Goal: Transaction & Acquisition: Obtain resource

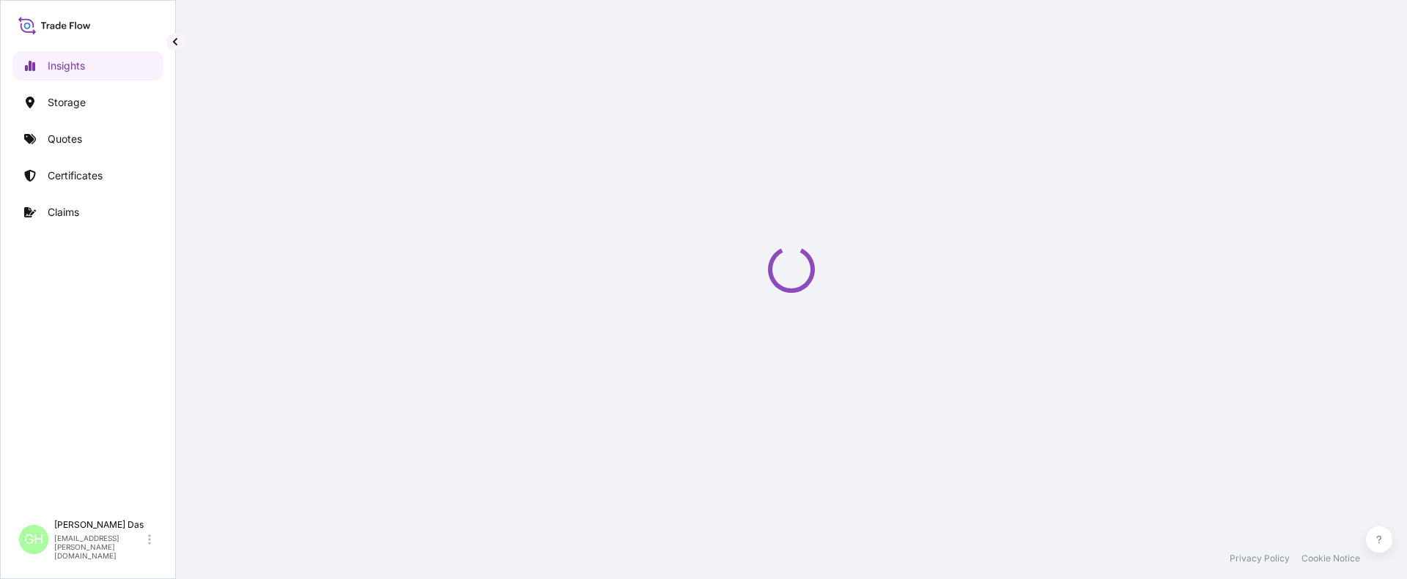
select select "2025"
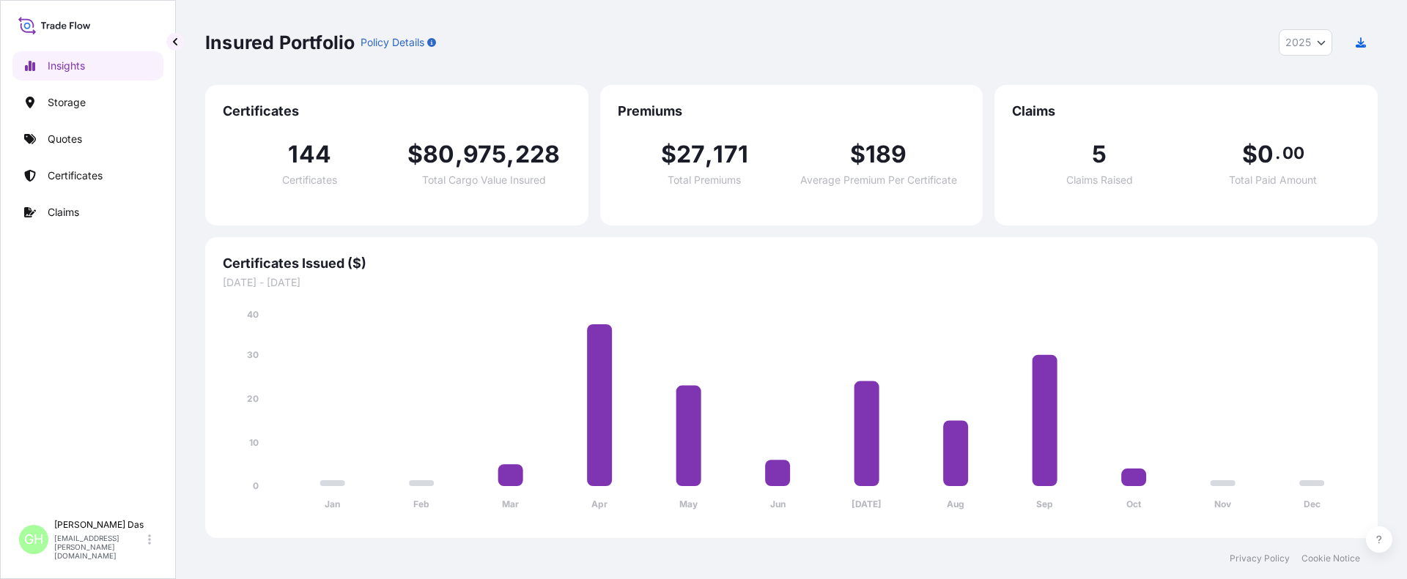
click at [62, 141] on p "Quotes" at bounding box center [65, 139] width 34 height 15
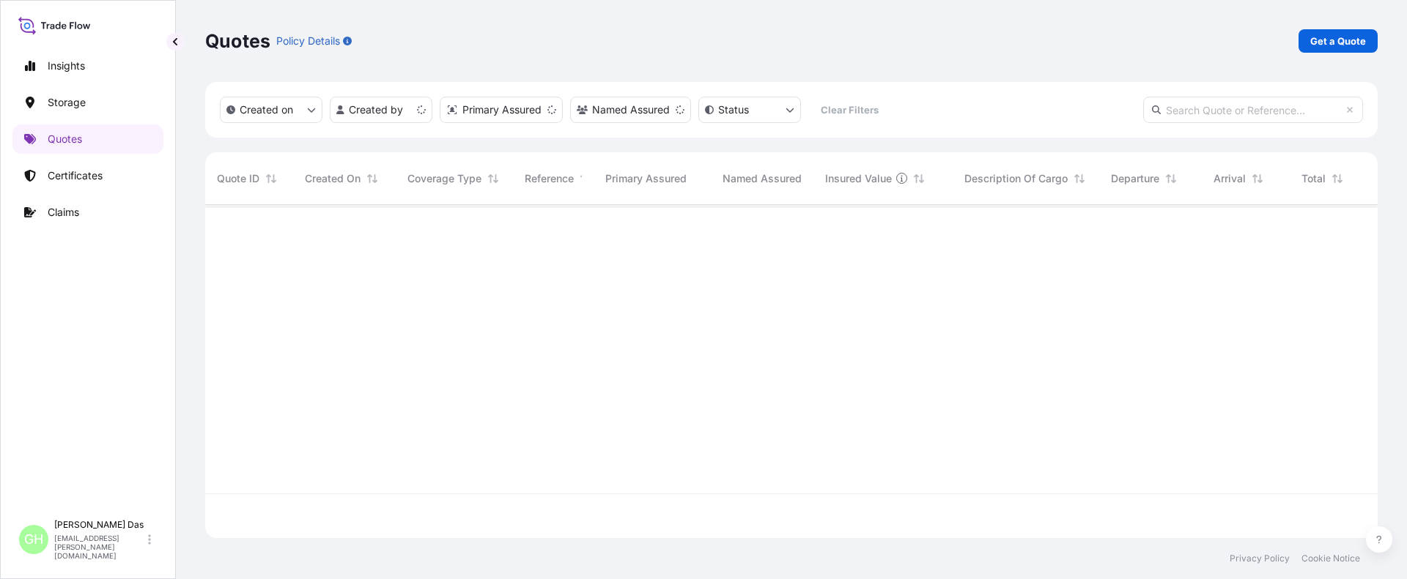
scroll to position [330, 1161]
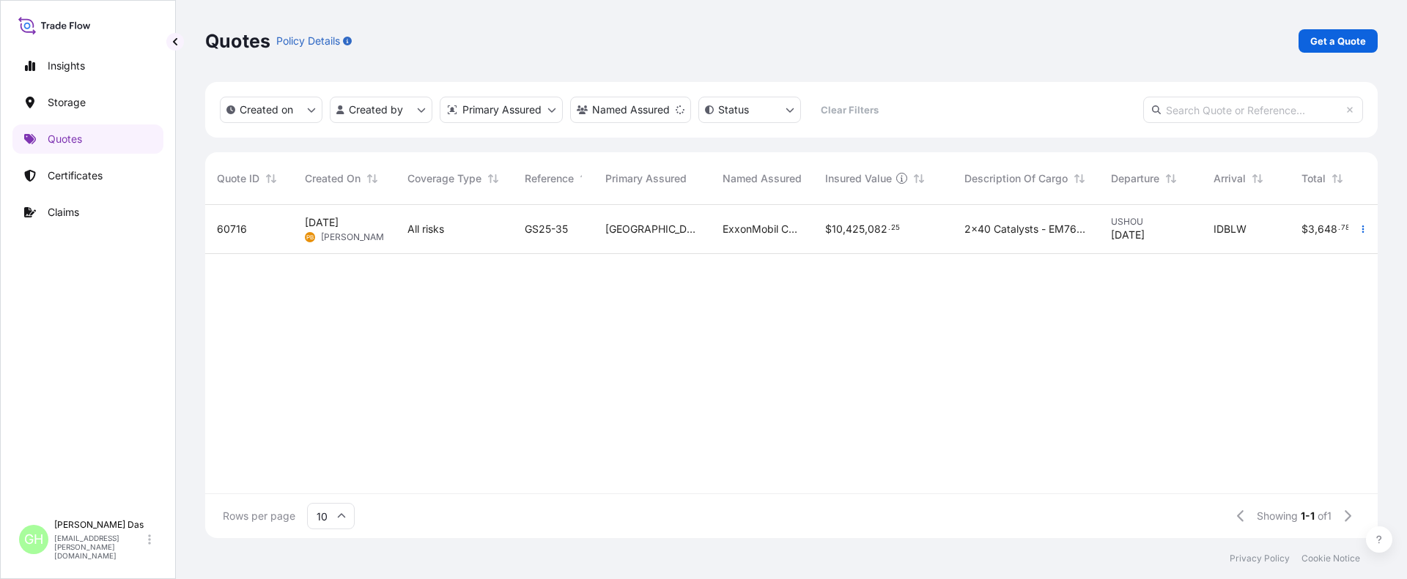
click at [432, 442] on div "60716 [DATE] PB [PERSON_NAME] All risks GS25-35 Houston ExxonMobil Catalysts an…" at bounding box center [857, 349] width 1304 height 289
click at [1326, 41] on p "Get a Quote" at bounding box center [1338, 41] width 56 height 15
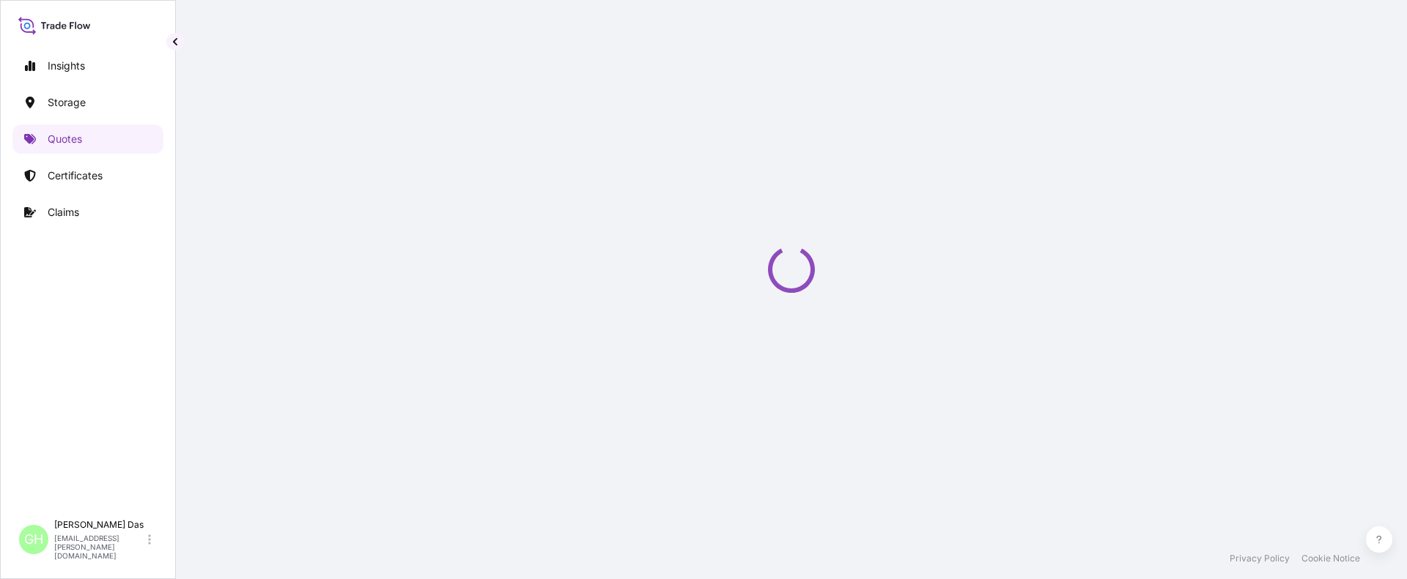
select select "Water"
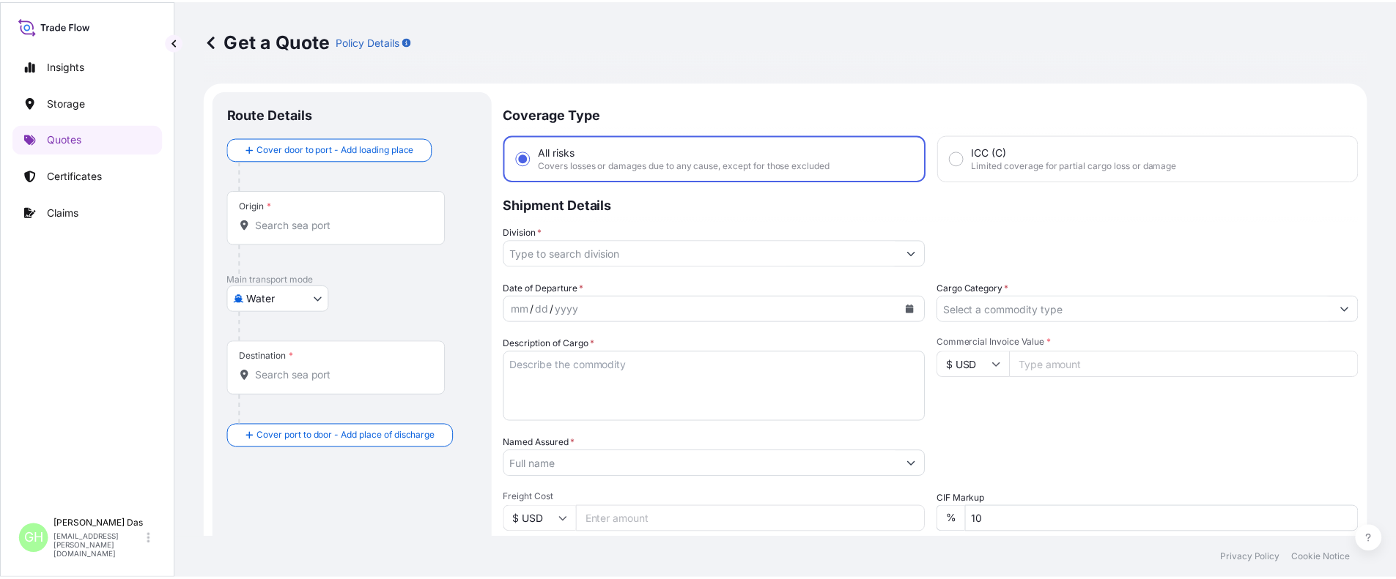
scroll to position [23, 0]
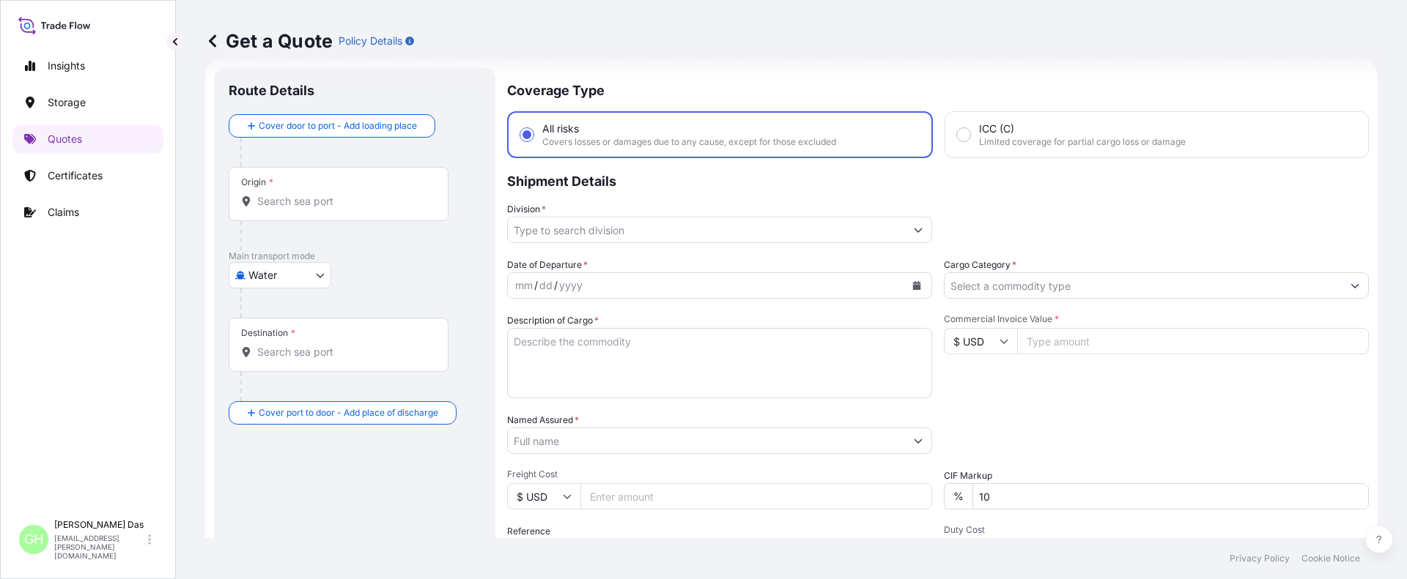
click at [319, 205] on input "Origin *" at bounding box center [343, 201] width 173 height 15
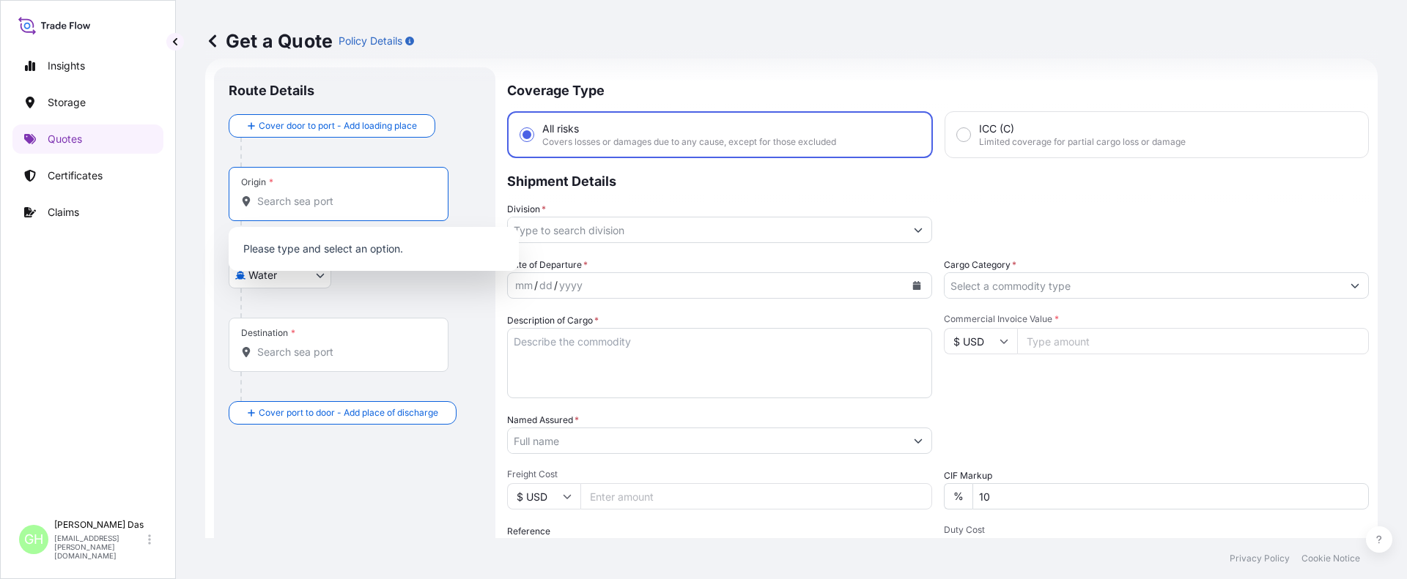
paste input "[GEOGRAPHIC_DATA], [GEOGRAPHIC_DATA]"
click at [319, 204] on input "[GEOGRAPHIC_DATA], [GEOGRAPHIC_DATA]" at bounding box center [343, 201] width 173 height 15
paste input "[GEOGRAPHIC_DATA], [GEOGRAPHIC_DATA]"
click at [327, 203] on input "[GEOGRAPHIC_DATA], [GEOGRAPHIC_DATA], [GEOGRAPHIC_DATA]" at bounding box center [343, 201] width 173 height 15
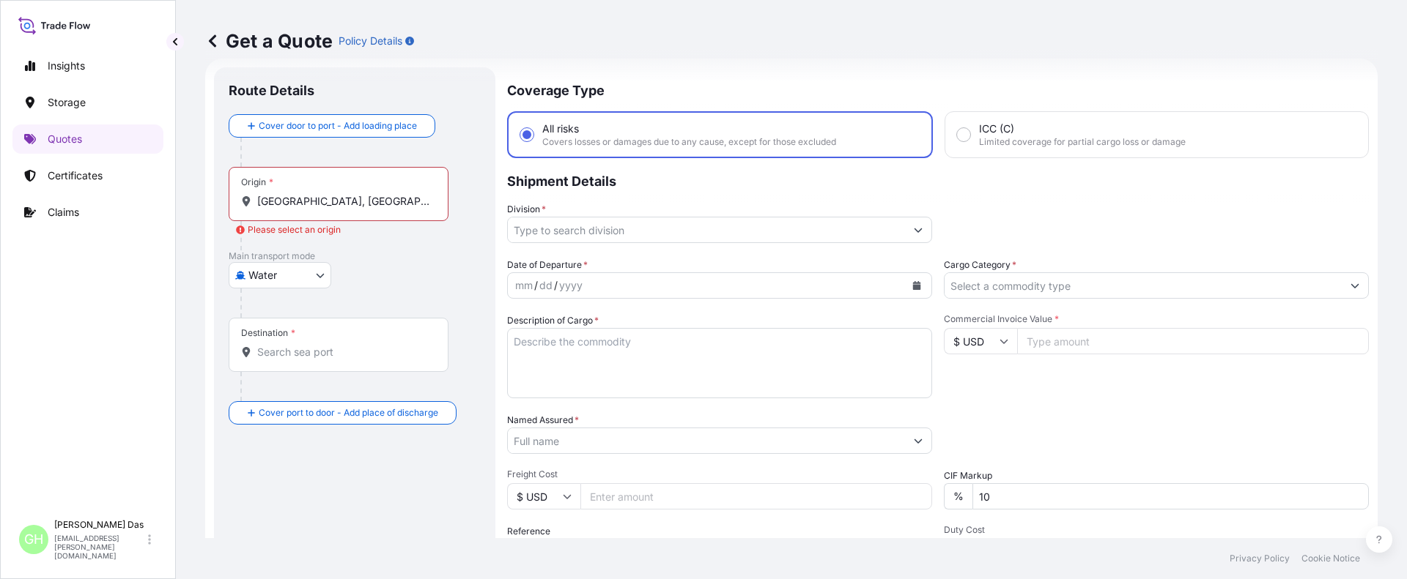
click at [386, 201] on input "[GEOGRAPHIC_DATA], [GEOGRAPHIC_DATA], [GEOGRAPHIC_DATA]" at bounding box center [343, 201] width 173 height 15
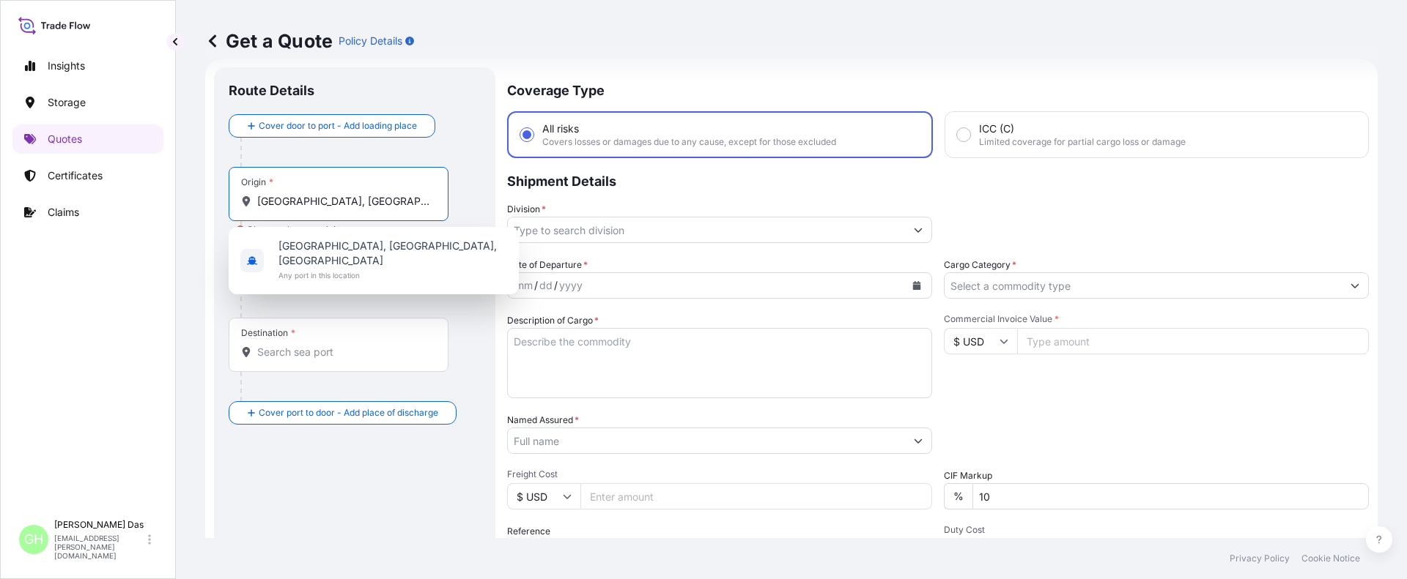
drag, startPoint x: 409, startPoint y: 198, endPoint x: 190, endPoint y: 200, distance: 218.3
click at [190, 200] on div "Get a Quote Policy Details Route Details Cover door to port - Add loading place…" at bounding box center [791, 269] width 1231 height 538
paste input "Origin"
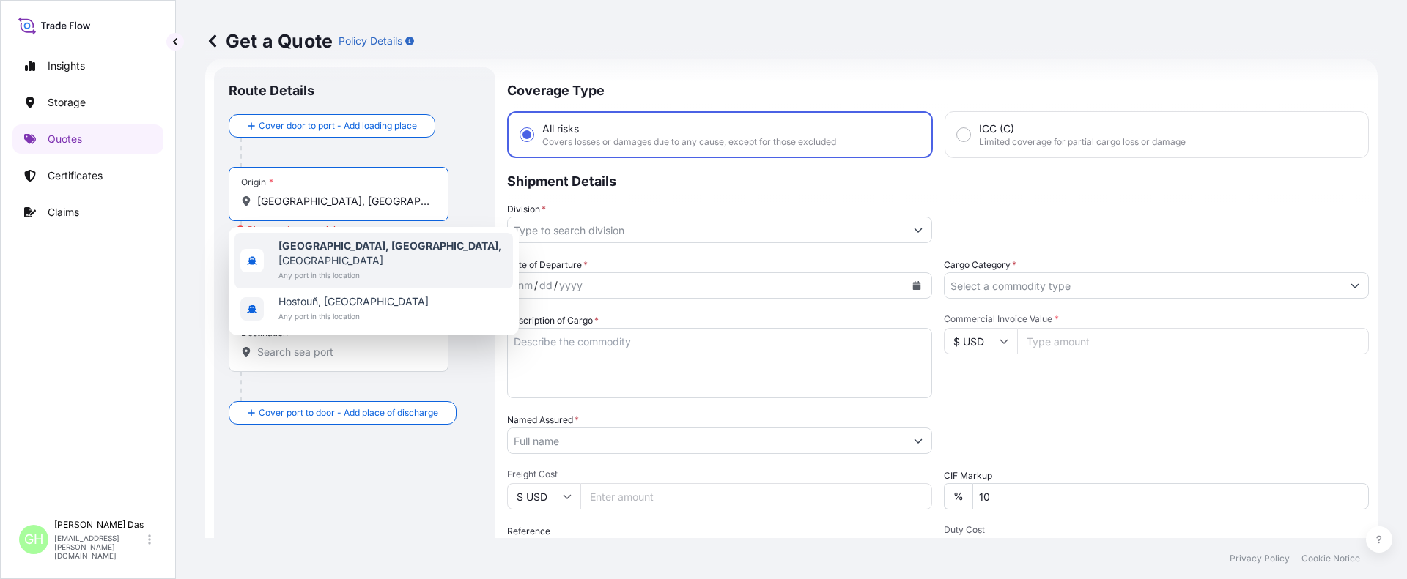
click at [338, 250] on b "[GEOGRAPHIC_DATA], [GEOGRAPHIC_DATA]" at bounding box center [388, 246] width 220 height 12
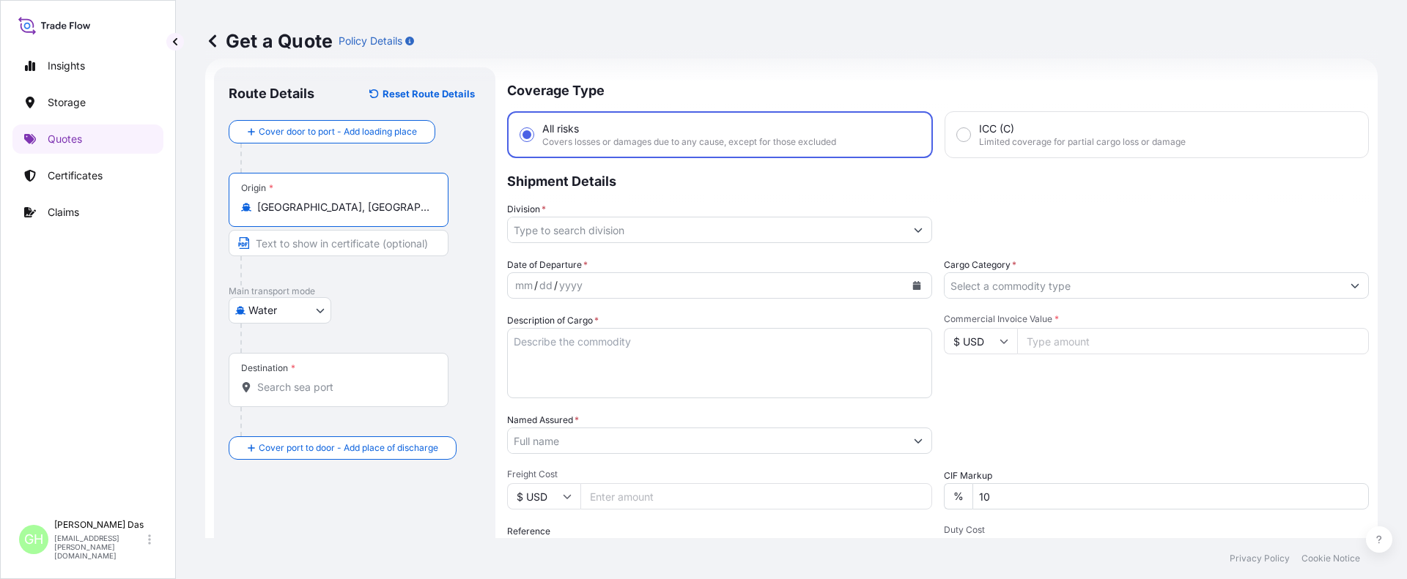
type input "[GEOGRAPHIC_DATA], [GEOGRAPHIC_DATA], [GEOGRAPHIC_DATA]"
click at [294, 386] on input "Destination *" at bounding box center [343, 387] width 173 height 15
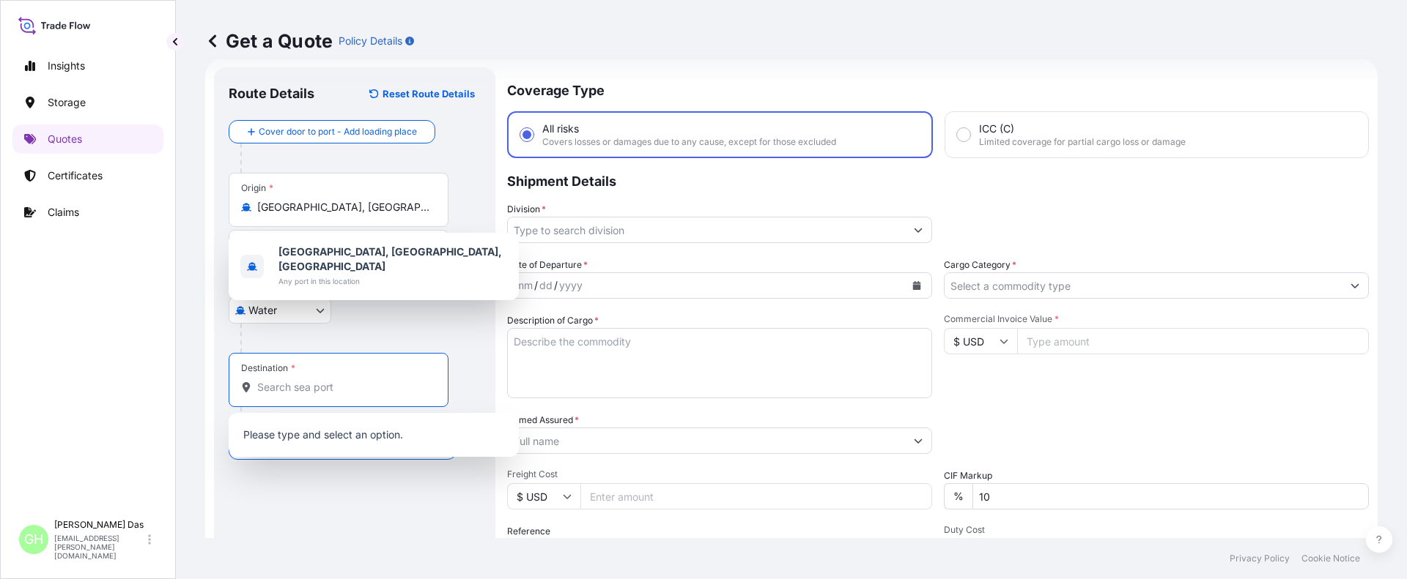
paste input "[GEOGRAPHIC_DATA], [GEOGRAPHIC_DATA]"
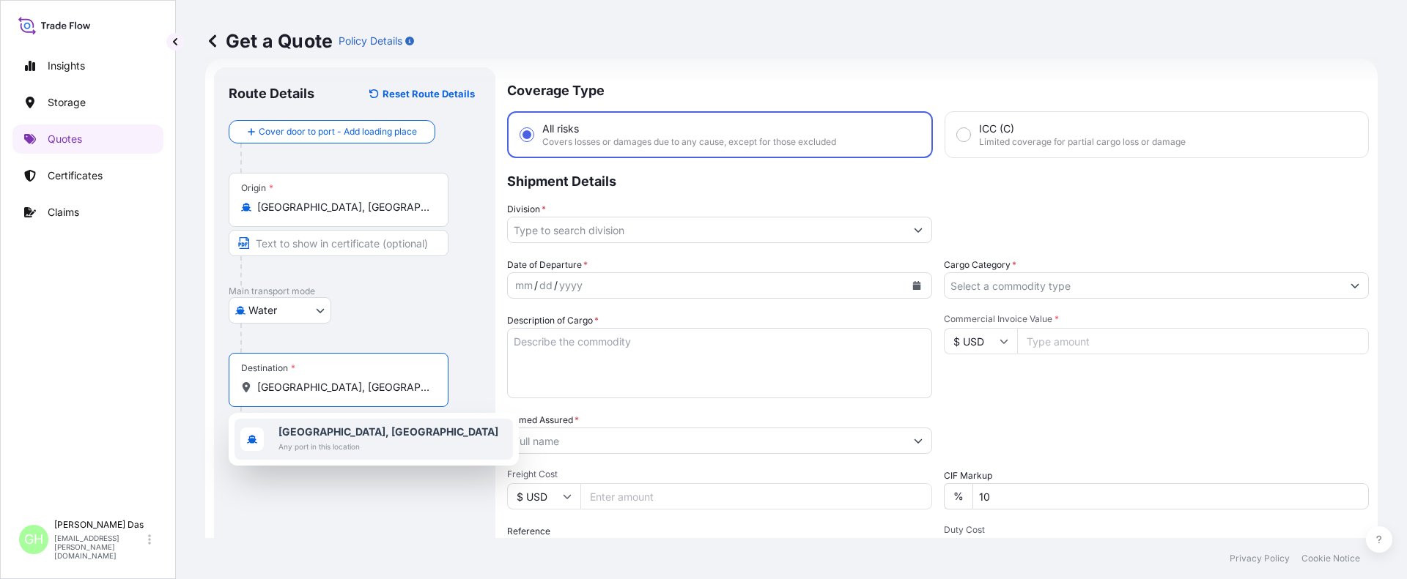
click at [283, 448] on span "Any port in this location" at bounding box center [388, 447] width 220 height 15
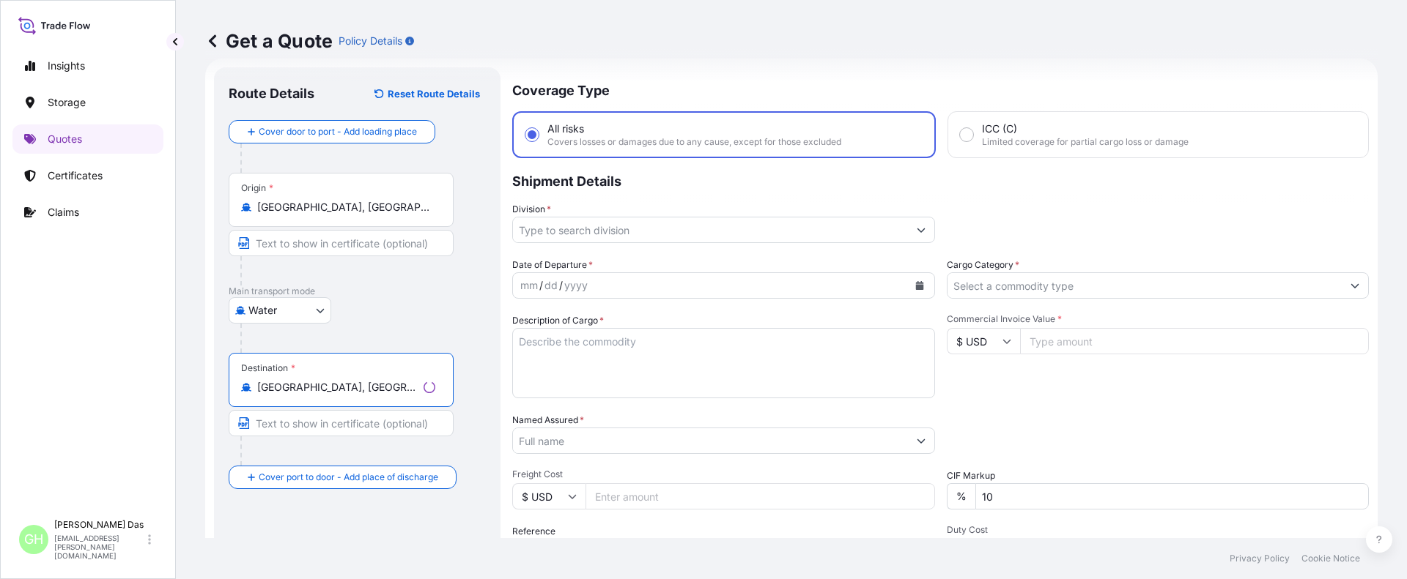
type input "[GEOGRAPHIC_DATA], [GEOGRAPHIC_DATA]"
click at [538, 226] on input "Division *" at bounding box center [710, 230] width 395 height 26
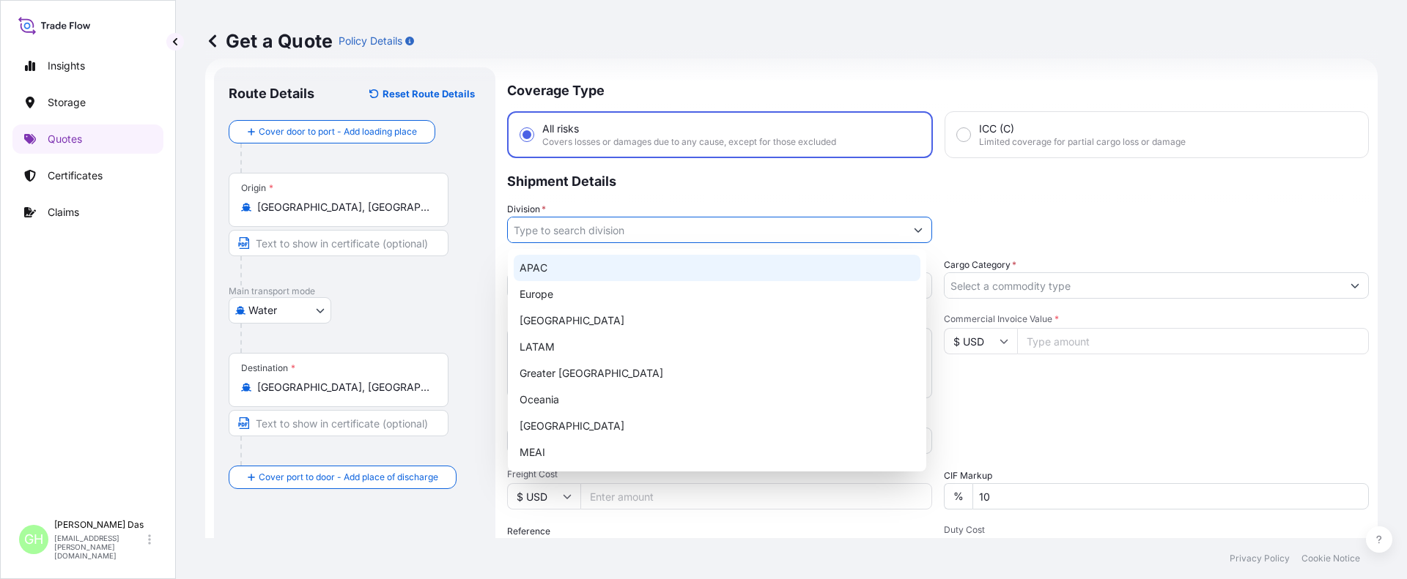
click at [542, 267] on div "APAC" at bounding box center [717, 268] width 407 height 26
type input "Europe"
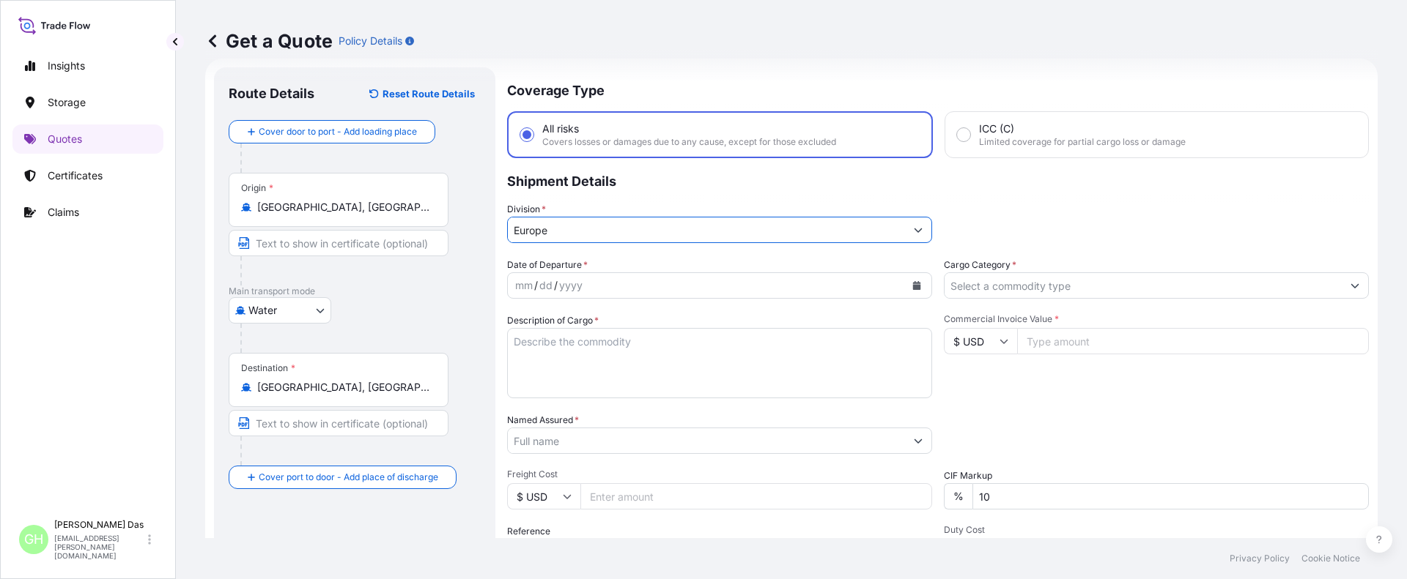
click at [912, 284] on icon "Calendar" at bounding box center [916, 285] width 9 height 9
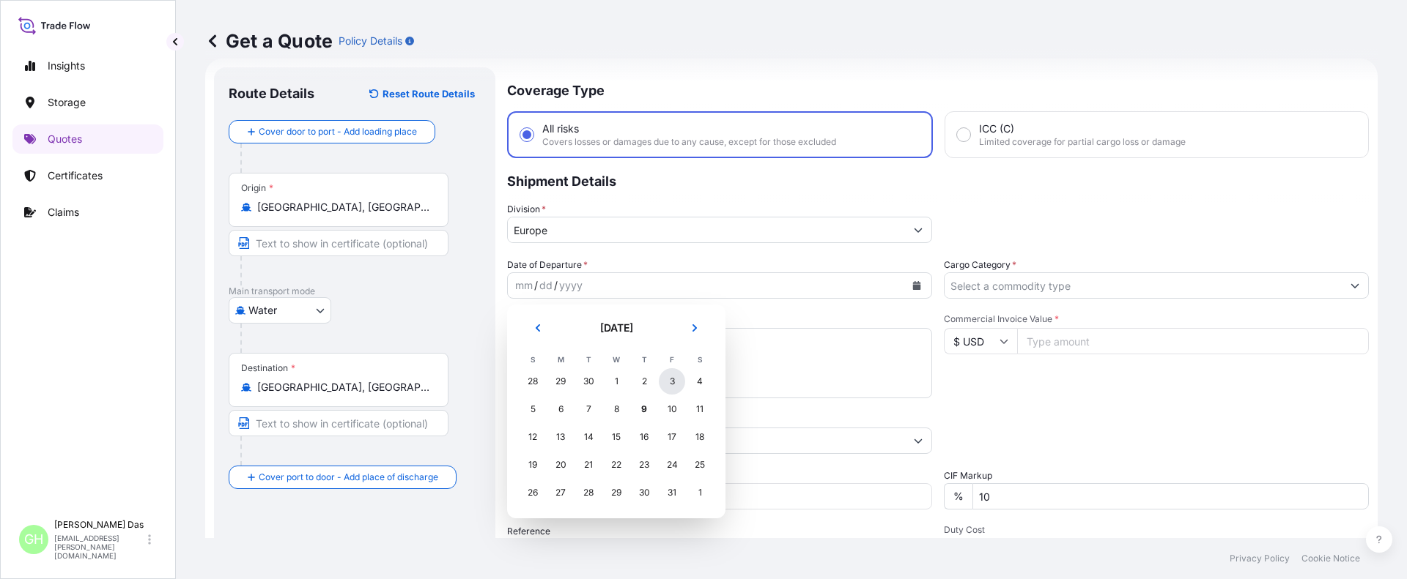
click at [673, 383] on div "3" at bounding box center [672, 382] width 26 height 26
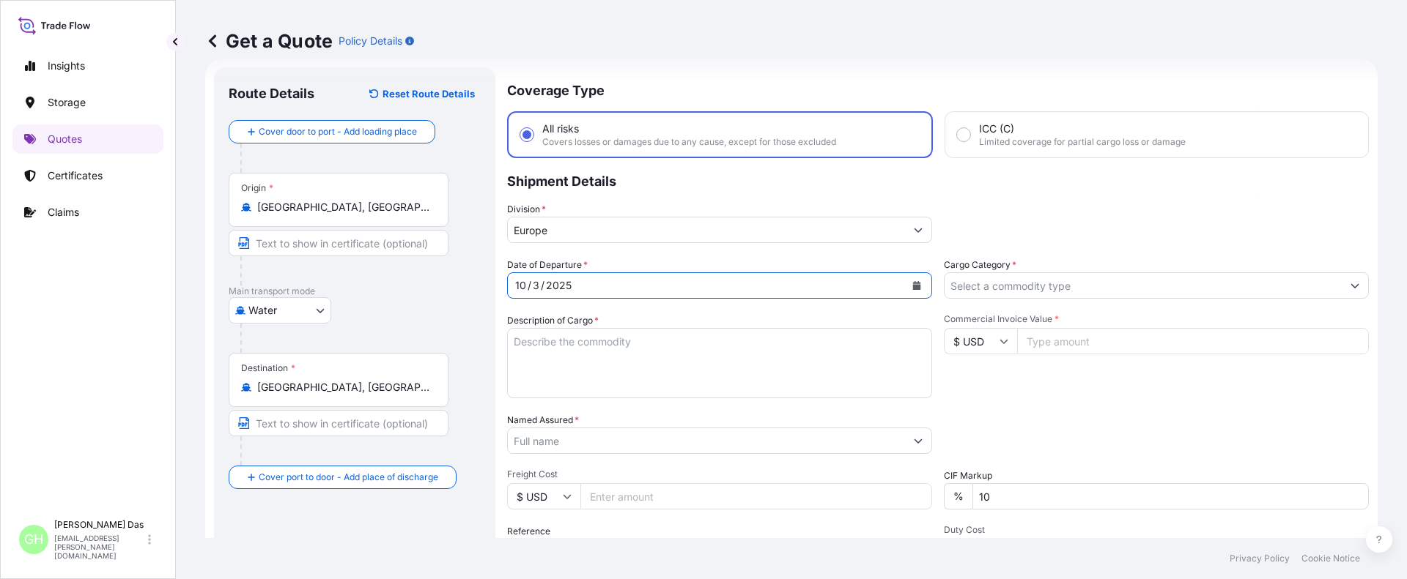
click at [553, 435] on input "Named Assured *" at bounding box center [706, 441] width 397 height 26
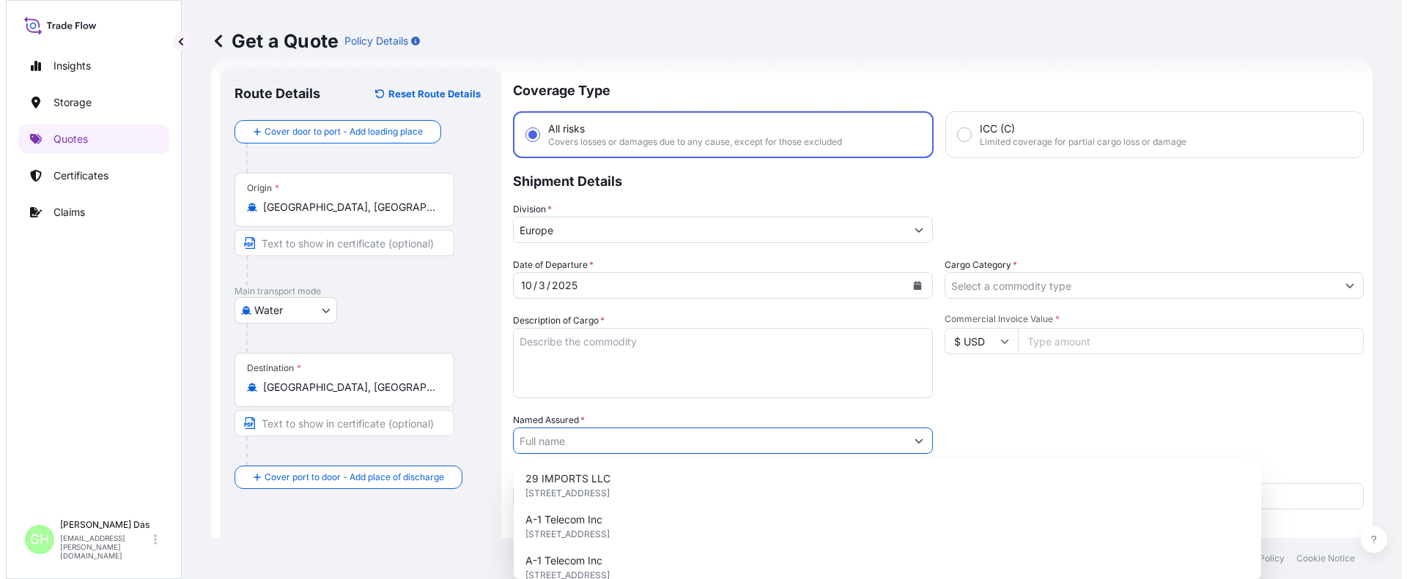
scroll to position [170, 0]
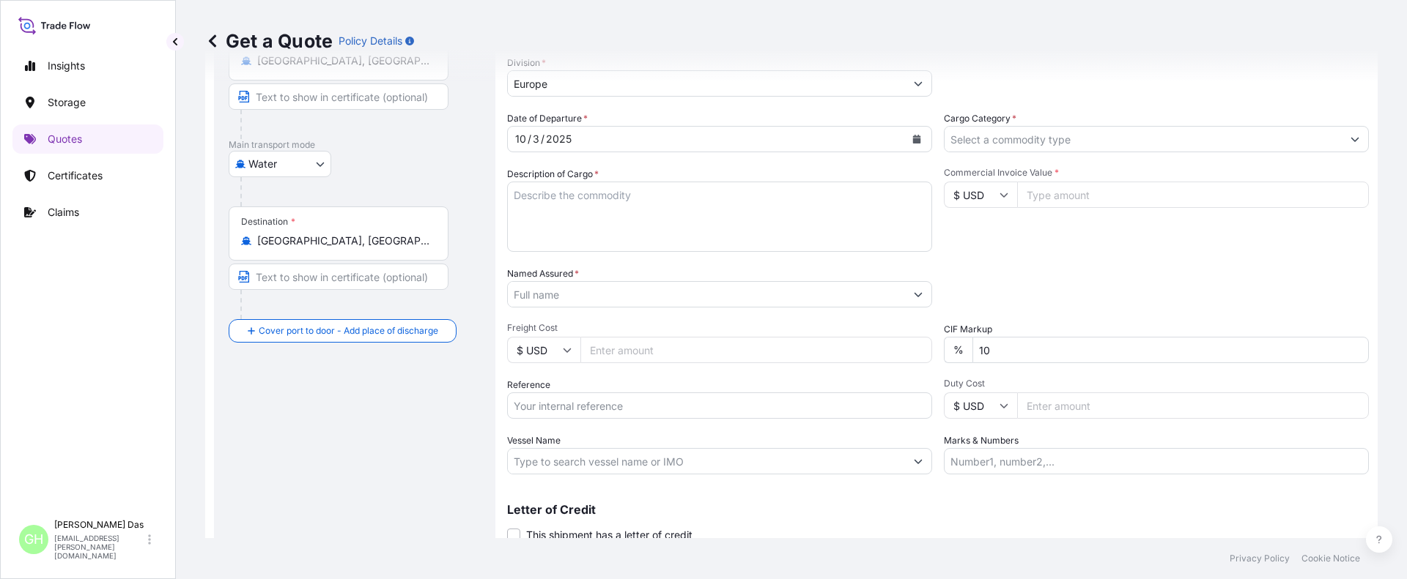
click at [352, 433] on div "Route Details Reset Route Details Cover door to port - Add loading place Place …" at bounding box center [355, 253] width 252 height 634
click at [539, 453] on input "Vessel Name" at bounding box center [706, 461] width 397 height 26
paste input "MSC TOMOKO"
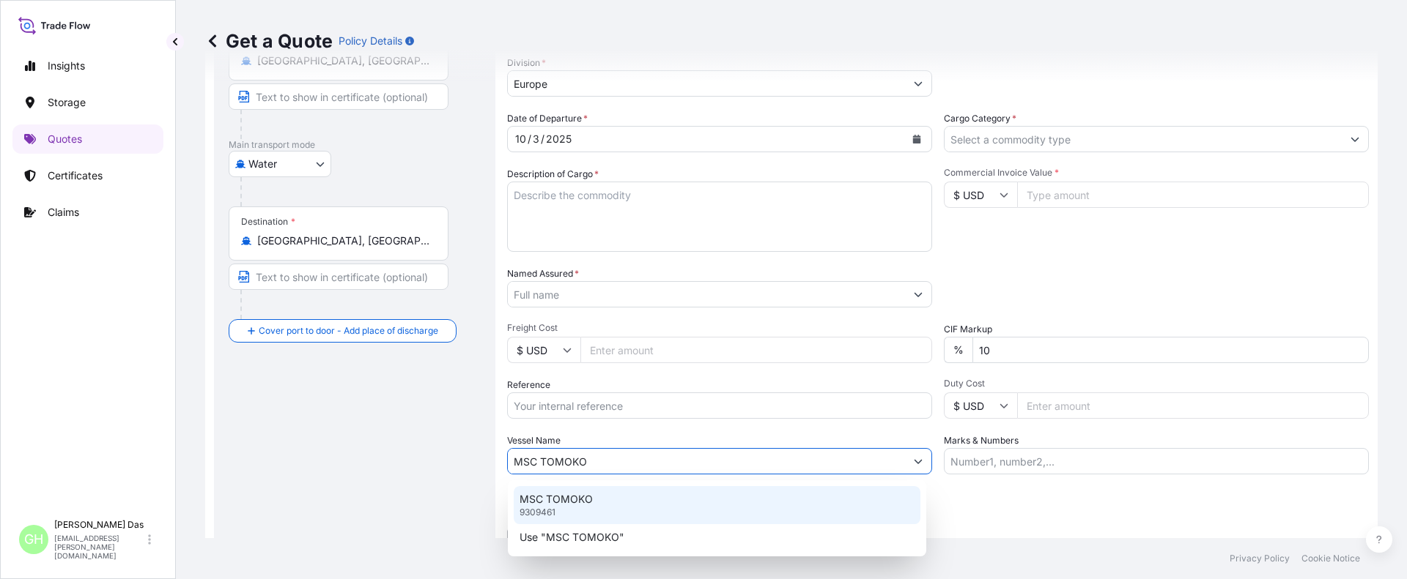
click at [547, 508] on p "9309461" at bounding box center [537, 513] width 36 height 12
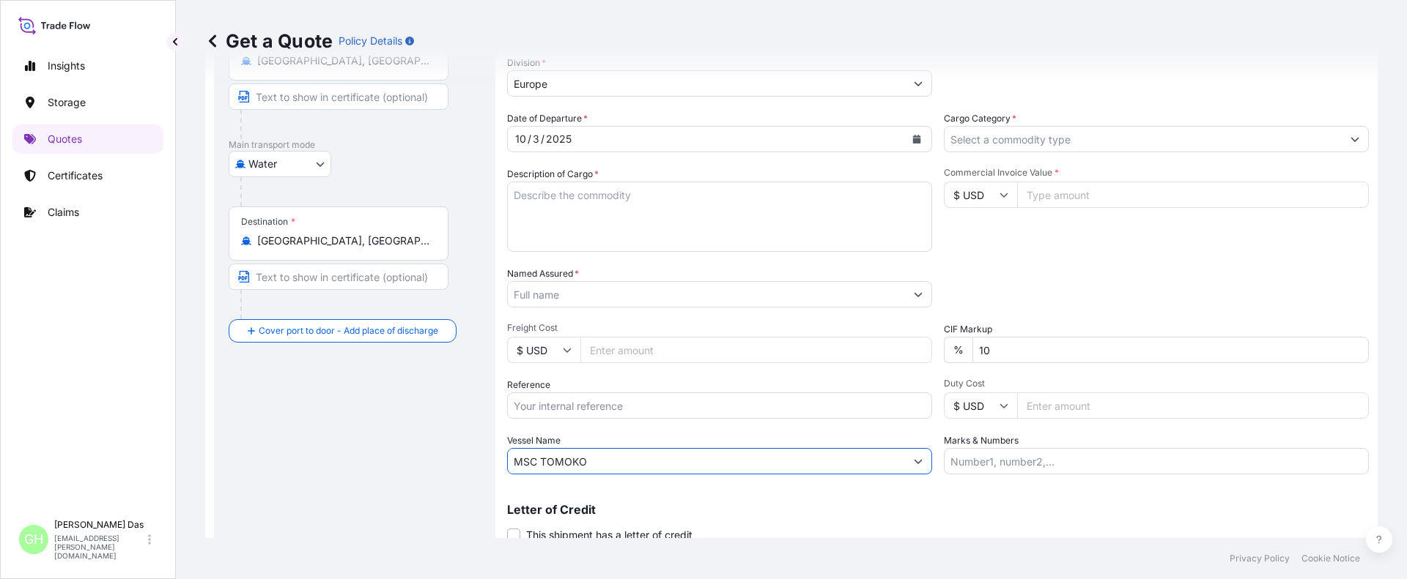
type input "MSC TOMOKO"
click at [569, 292] on input "Named Assured *" at bounding box center [706, 294] width 397 height 26
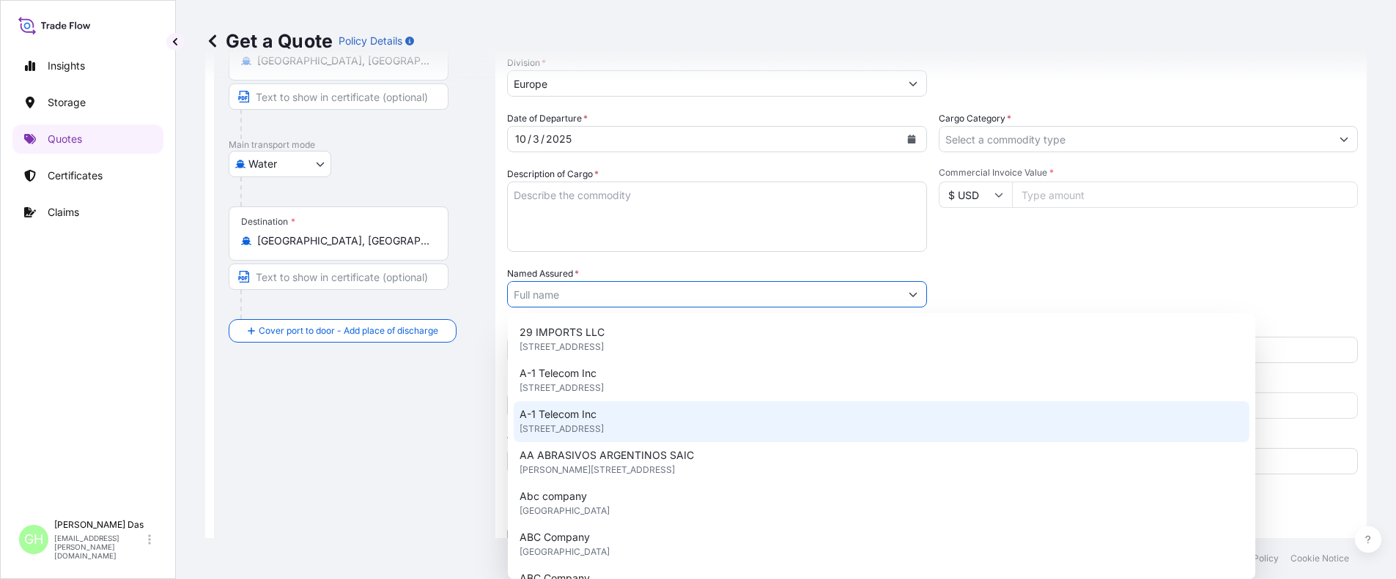
click at [582, 411] on span "A-1 Telecom Inc" at bounding box center [557, 414] width 77 height 15
type input "A-1 Telecom Inc"
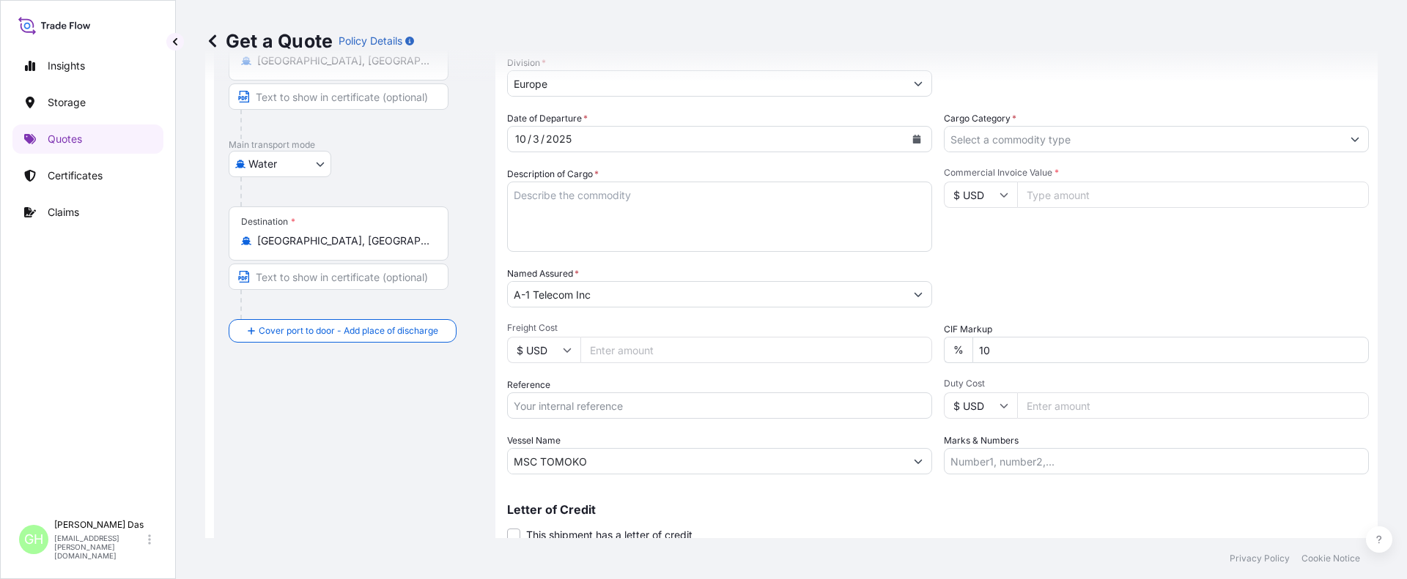
click at [391, 407] on div "Route Details Reset Route Details Cover door to port - Add loading place Place …" at bounding box center [355, 253] width 252 height 634
drag, startPoint x: 545, startPoint y: 404, endPoint x: 549, endPoint y: 393, distance: 10.9
click at [545, 404] on input "Reference" at bounding box center [719, 406] width 425 height 26
paste input "5013246263"
type input "5013246263"
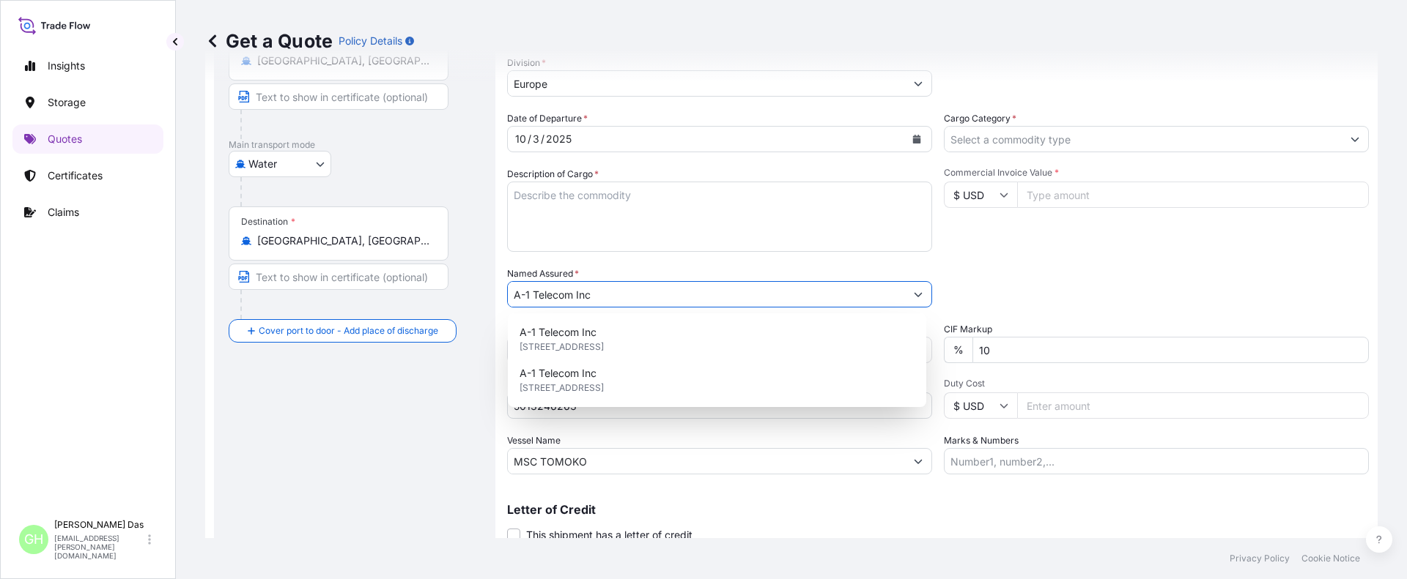
drag, startPoint x: 607, startPoint y: 291, endPoint x: 465, endPoint y: 287, distance: 142.2
click at [465, 287] on form "Route Details Reset Route Details Cover door to port - Add loading place Place …" at bounding box center [791, 252] width 1172 height 681
click at [363, 437] on div "Route Details Reset Route Details Cover door to port - Add loading place Place …" at bounding box center [355, 253] width 252 height 634
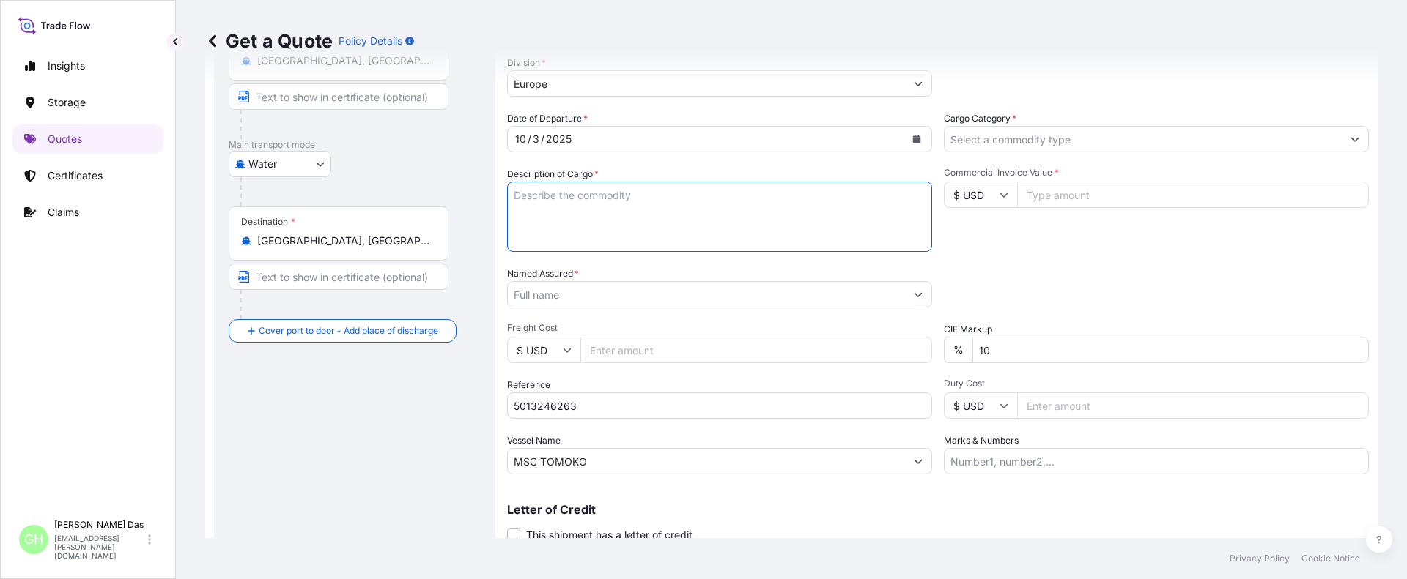
click at [549, 214] on textarea "Description of Cargo *" at bounding box center [719, 217] width 425 height 70
click at [228, 336] on div "Route Details Reset Route Details Cover door to port - Add loading place Place …" at bounding box center [354, 252] width 281 height 663
click at [586, 204] on textarea "Description of Cargo *" at bounding box center [719, 217] width 425 height 70
paste textarea "BAGS LOADED INTO 4 40' CONTAINER(S) ALATHON L5005, BG25HT"
click at [514, 201] on textarea "BAGS LOADED INTO 4 40' CONTAINER(S) ALATHON L5005, BG25HT" at bounding box center [719, 217] width 425 height 70
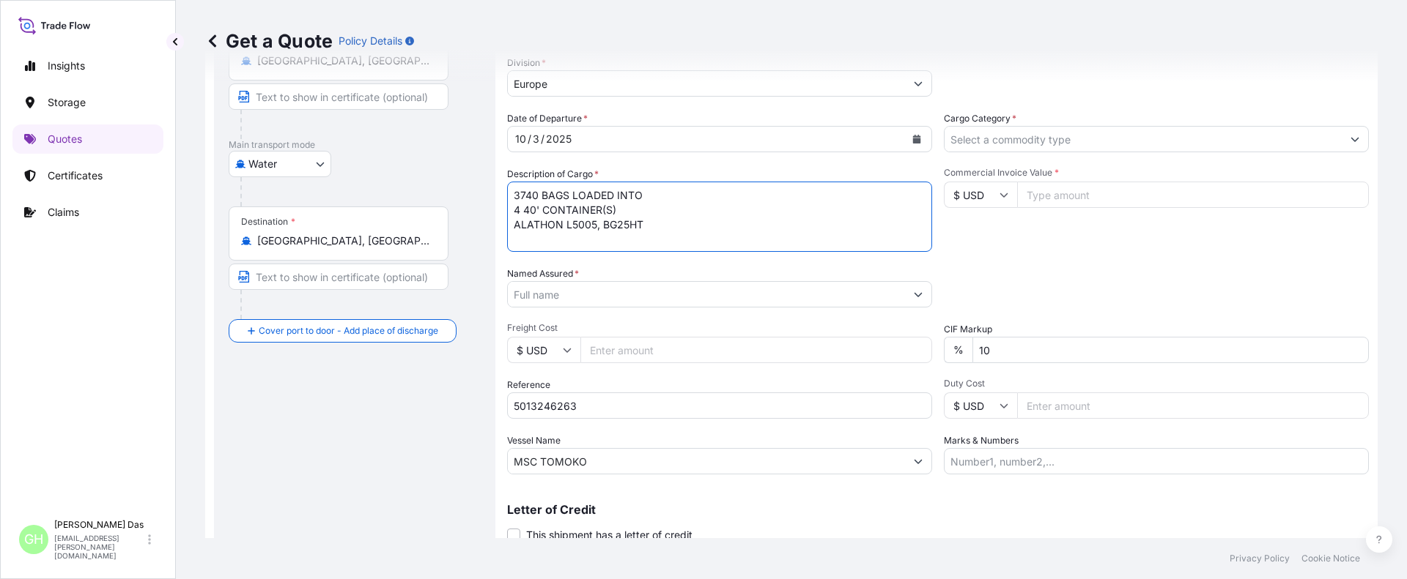
type textarea "3740 BAGS LOADED INTO 4 40' CONTAINER(S) ALATHON L5005, BG25HT"
click at [303, 425] on div "Route Details Reset Route Details Cover door to port - Add loading place Place …" at bounding box center [355, 253] width 252 height 634
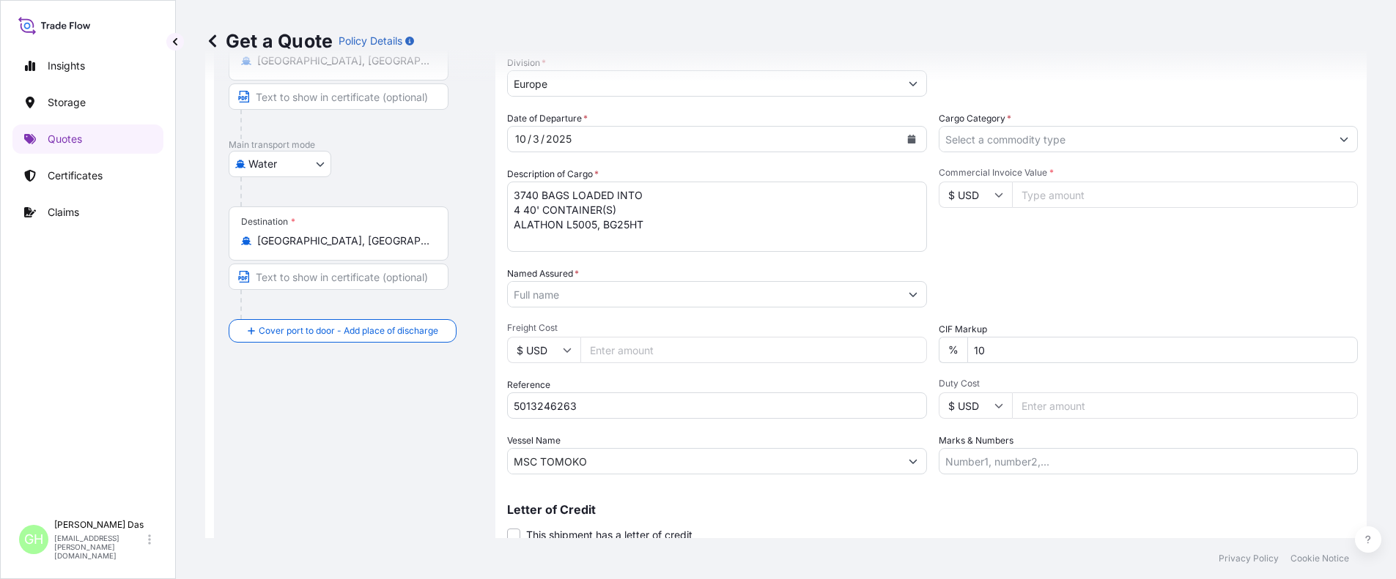
click at [593, 293] on input "Named Assured *" at bounding box center [704, 294] width 392 height 26
paste input "EQUISTAR CHEMICALS, LP"
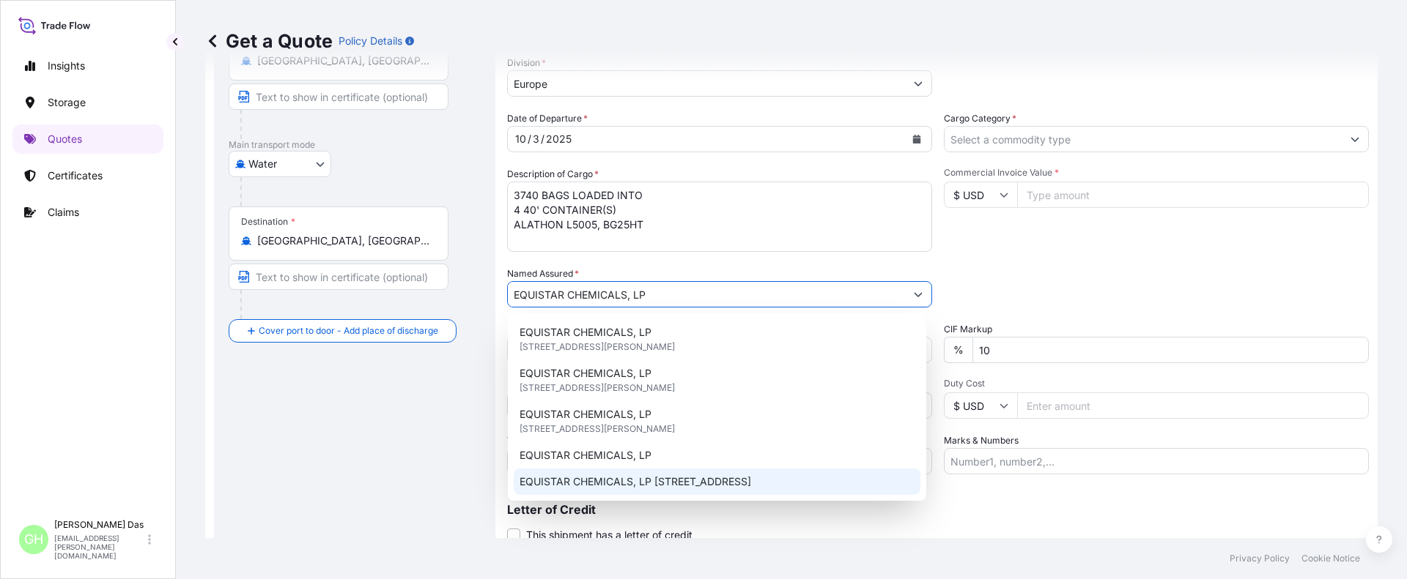
click at [670, 482] on span "EQUISTAR CHEMICALS, LP [STREET_ADDRESS]" at bounding box center [635, 482] width 232 height 15
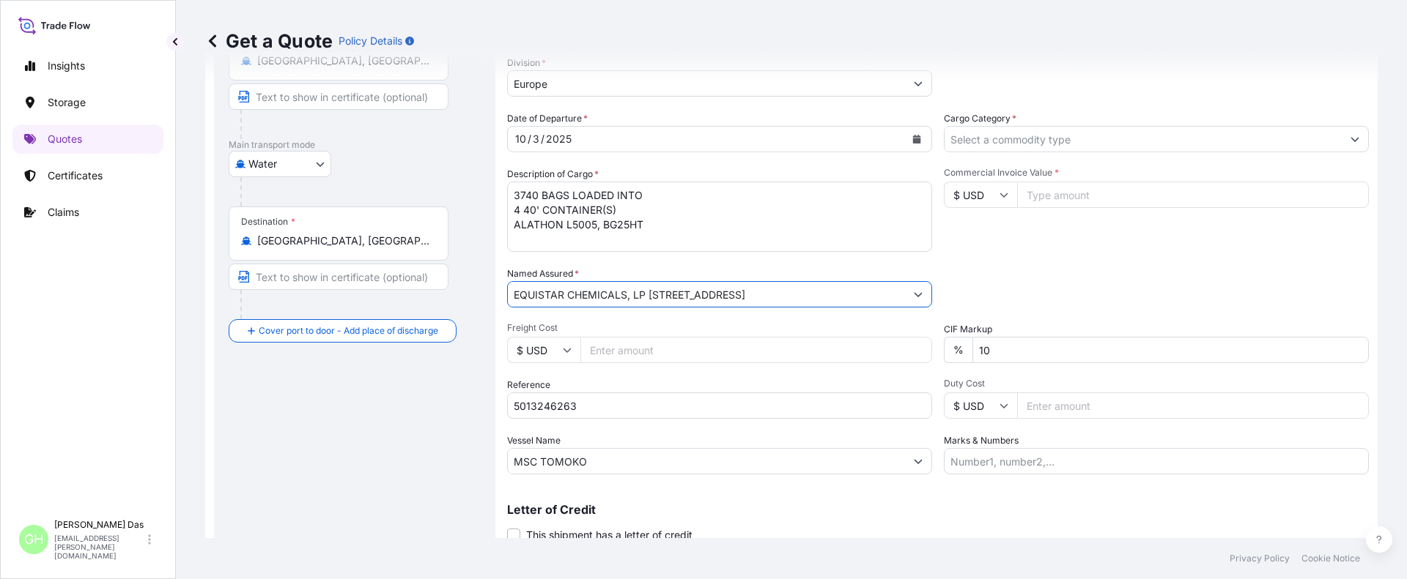
type input "EQUISTAR CHEMICALS, LP [STREET_ADDRESS]"
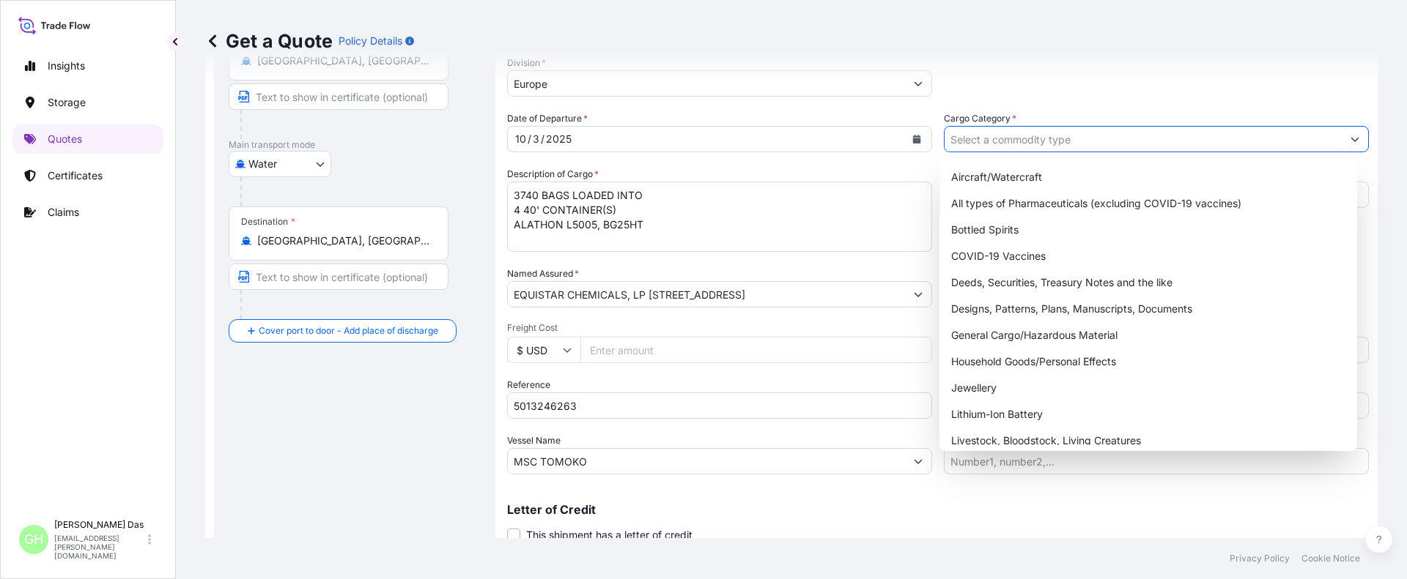
click at [1037, 143] on input "Cargo Category *" at bounding box center [1142, 139] width 397 height 26
click at [969, 341] on div "General Cargo/Hazardous Material" at bounding box center [1148, 335] width 407 height 26
type input "General Cargo/Hazardous Material"
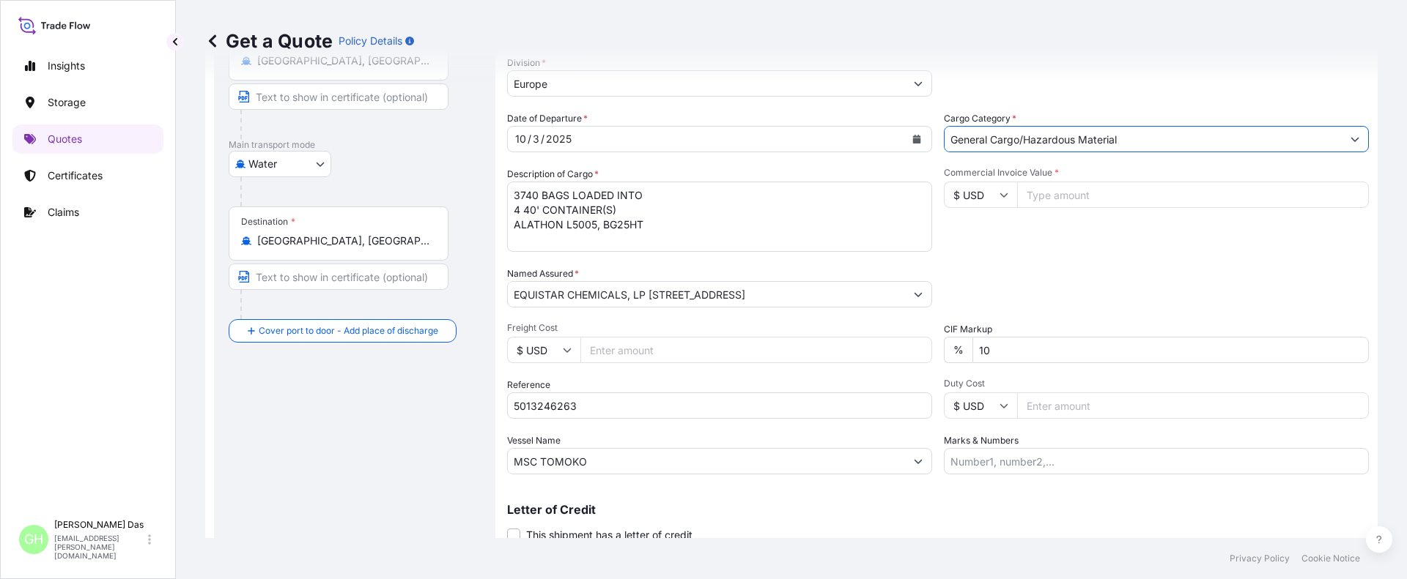
click at [1021, 256] on div "Date of Departure * [DATE] Cargo Category * General Cargo/Hazardous Material De…" at bounding box center [938, 292] width 862 height 363
click at [516, 411] on input "5013246263" at bounding box center [719, 406] width 425 height 26
paste input "10420884196"
type input "10420884196 / 5013246263"
click at [295, 413] on div "Route Details Reset Route Details Cover door to port - Add loading place Place …" at bounding box center [355, 253] width 252 height 634
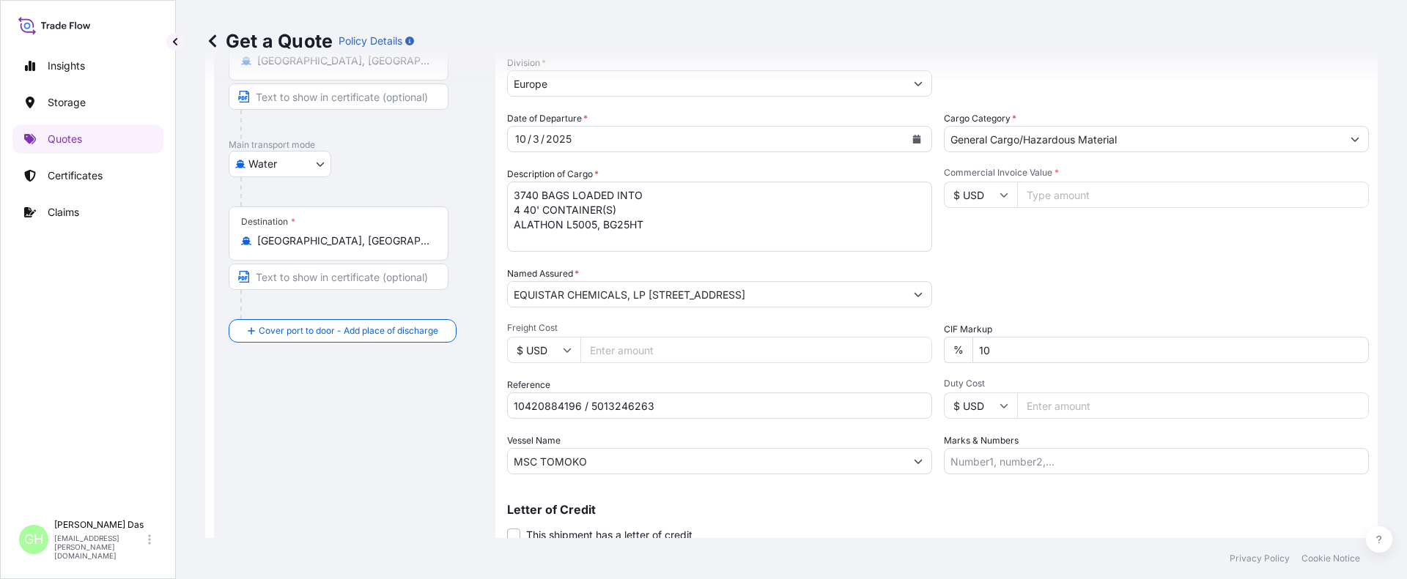
click at [1068, 194] on input "Commercial Invoice Value *" at bounding box center [1193, 195] width 352 height 26
paste input "77350"
type input "77350"
click at [1012, 241] on div "Commercial Invoice Value * $ USD 77350" at bounding box center [1156, 209] width 425 height 85
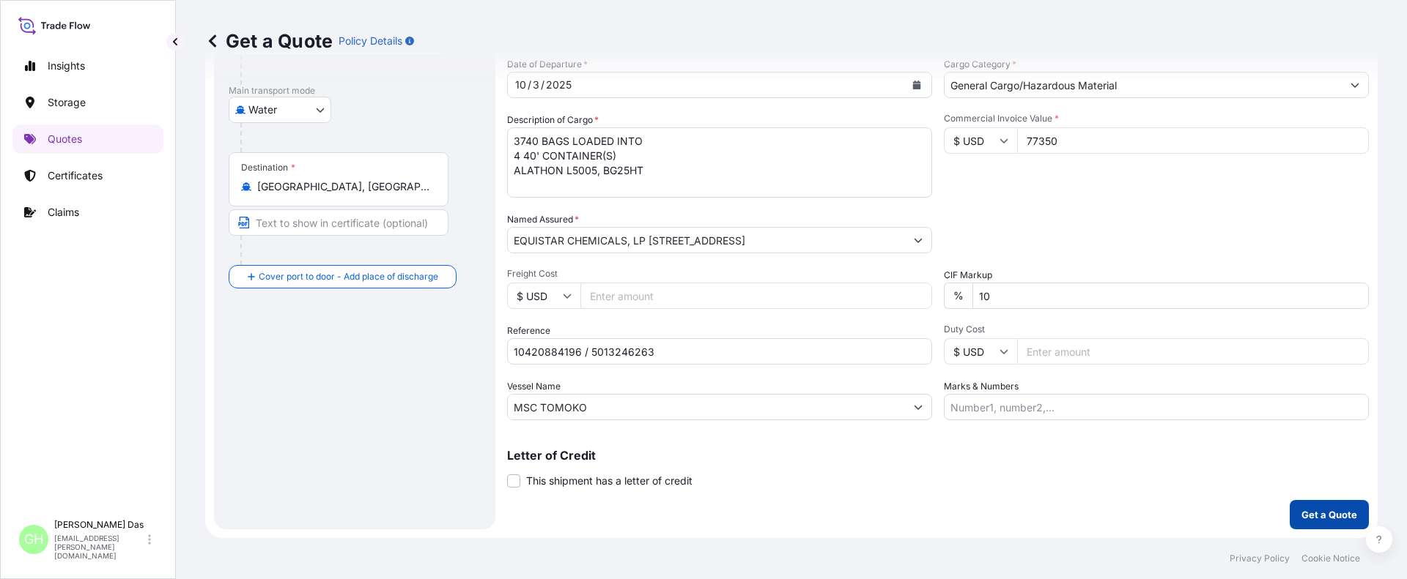
click at [1313, 511] on p "Get a Quote" at bounding box center [1329, 515] width 56 height 15
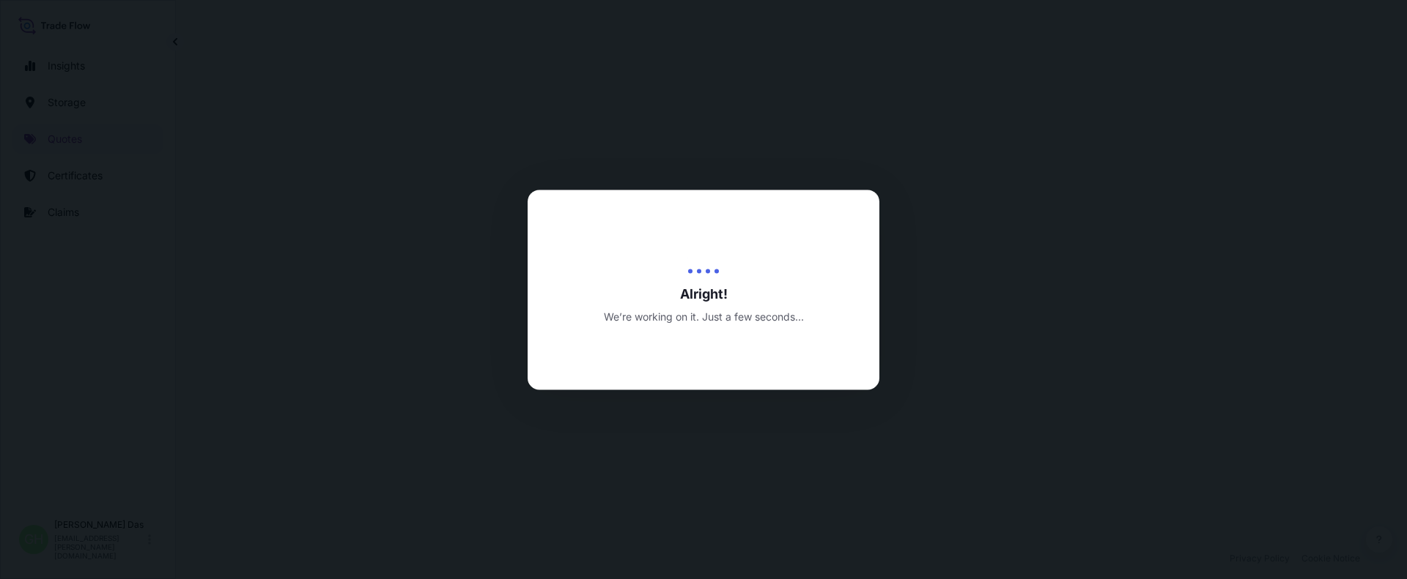
scroll to position [704, 0]
select select "Water"
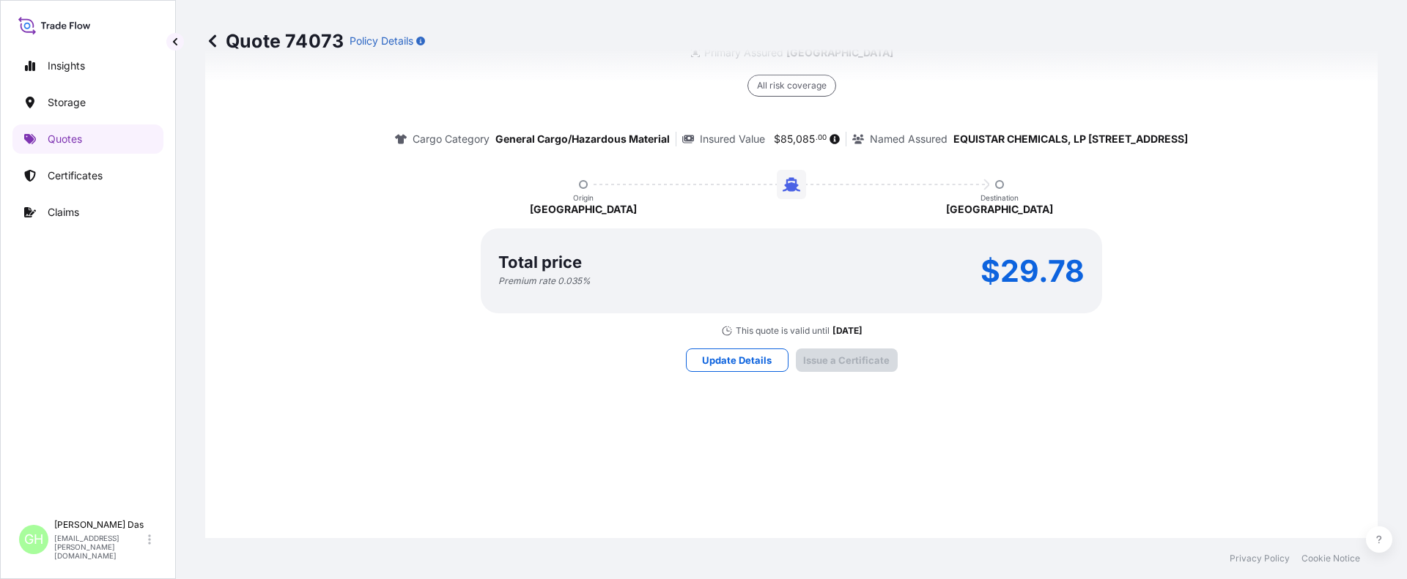
scroll to position [2203, 0]
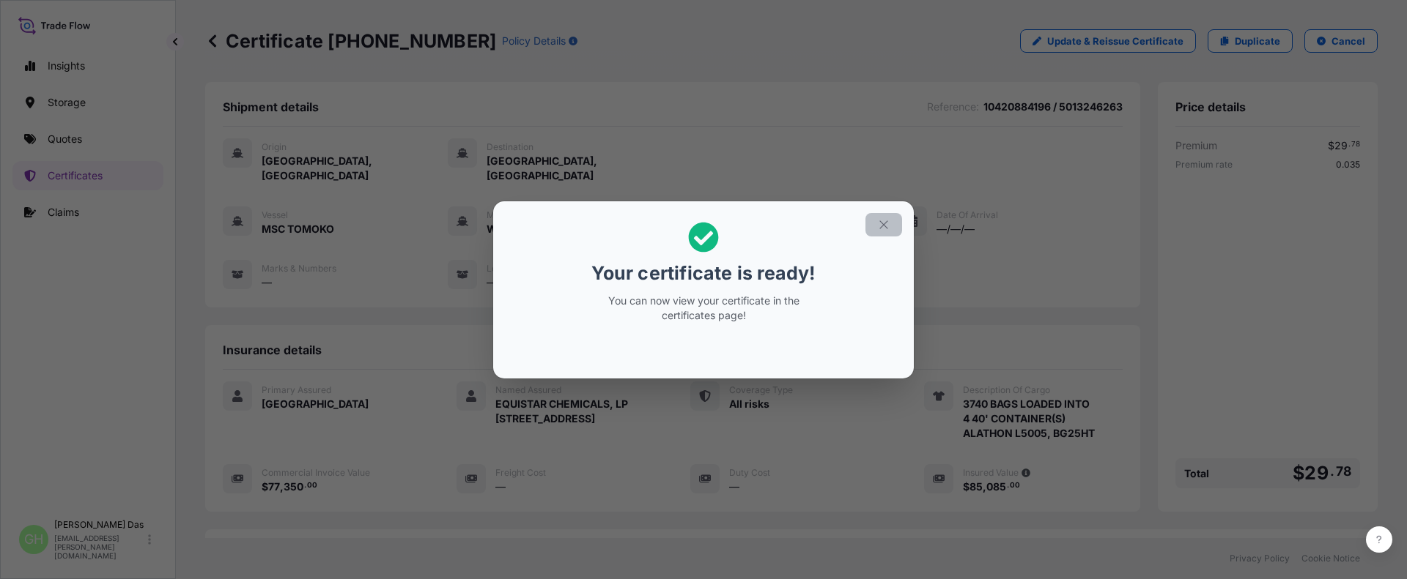
click at [882, 221] on icon "button" at bounding box center [883, 224] width 13 height 13
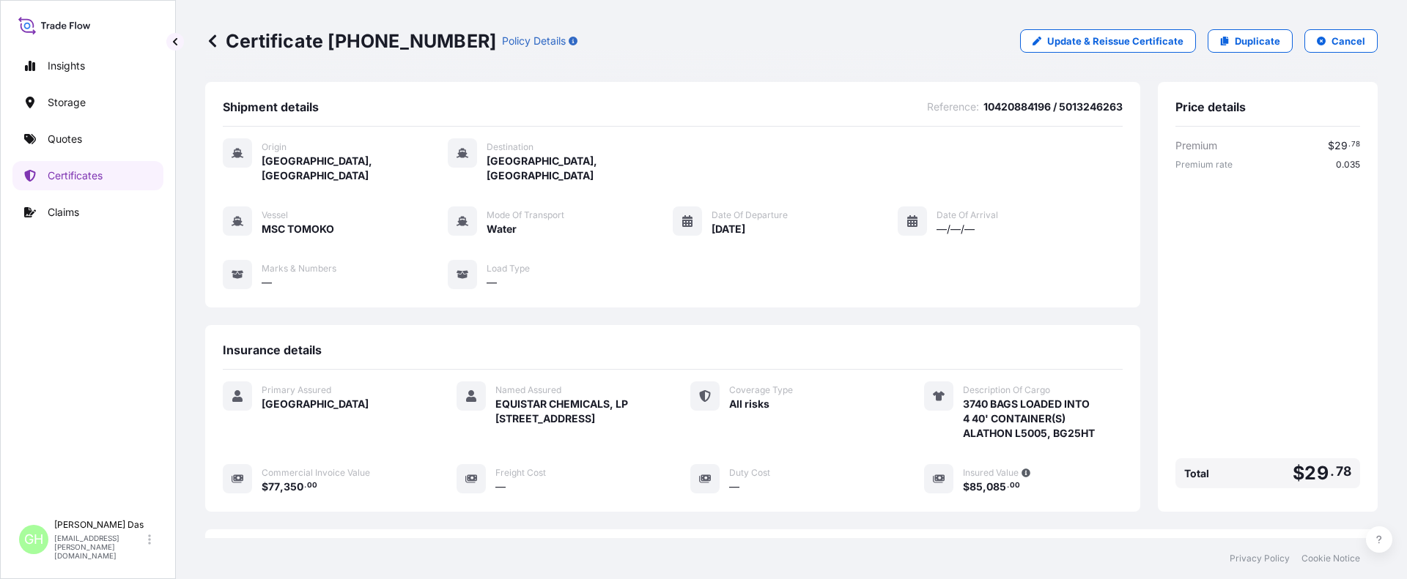
scroll to position [234, 0]
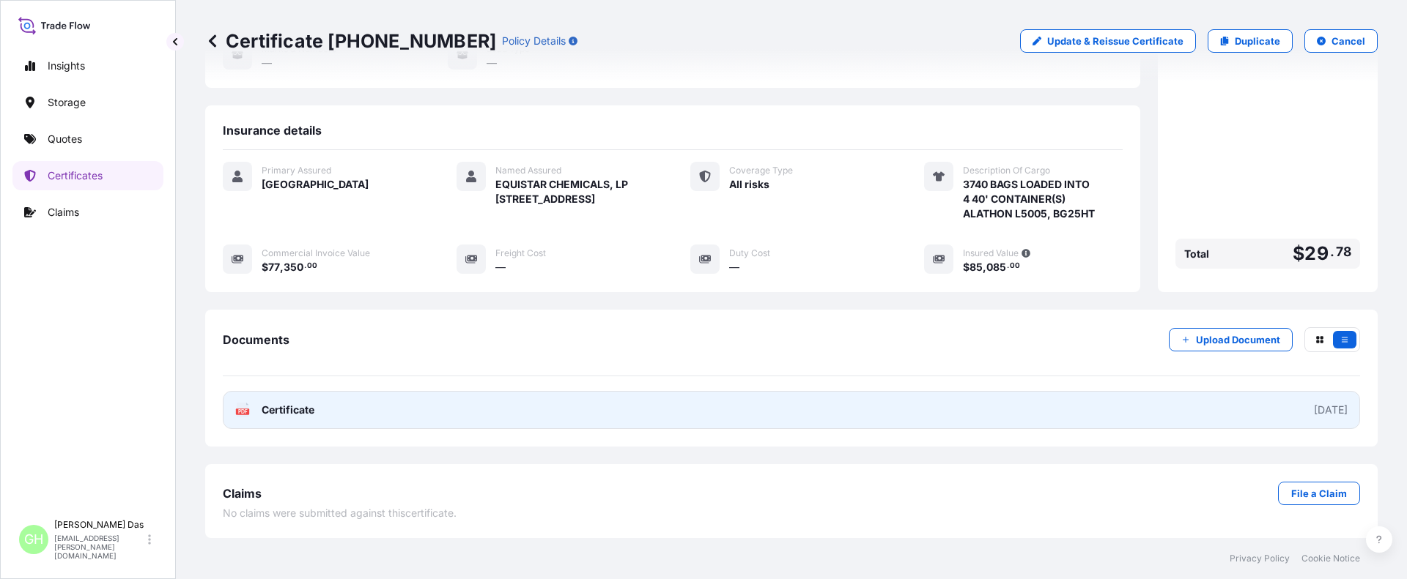
click at [1093, 408] on link "PDF Certificate [DATE]" at bounding box center [791, 410] width 1137 height 38
